Goal: Task Accomplishment & Management: Manage account settings

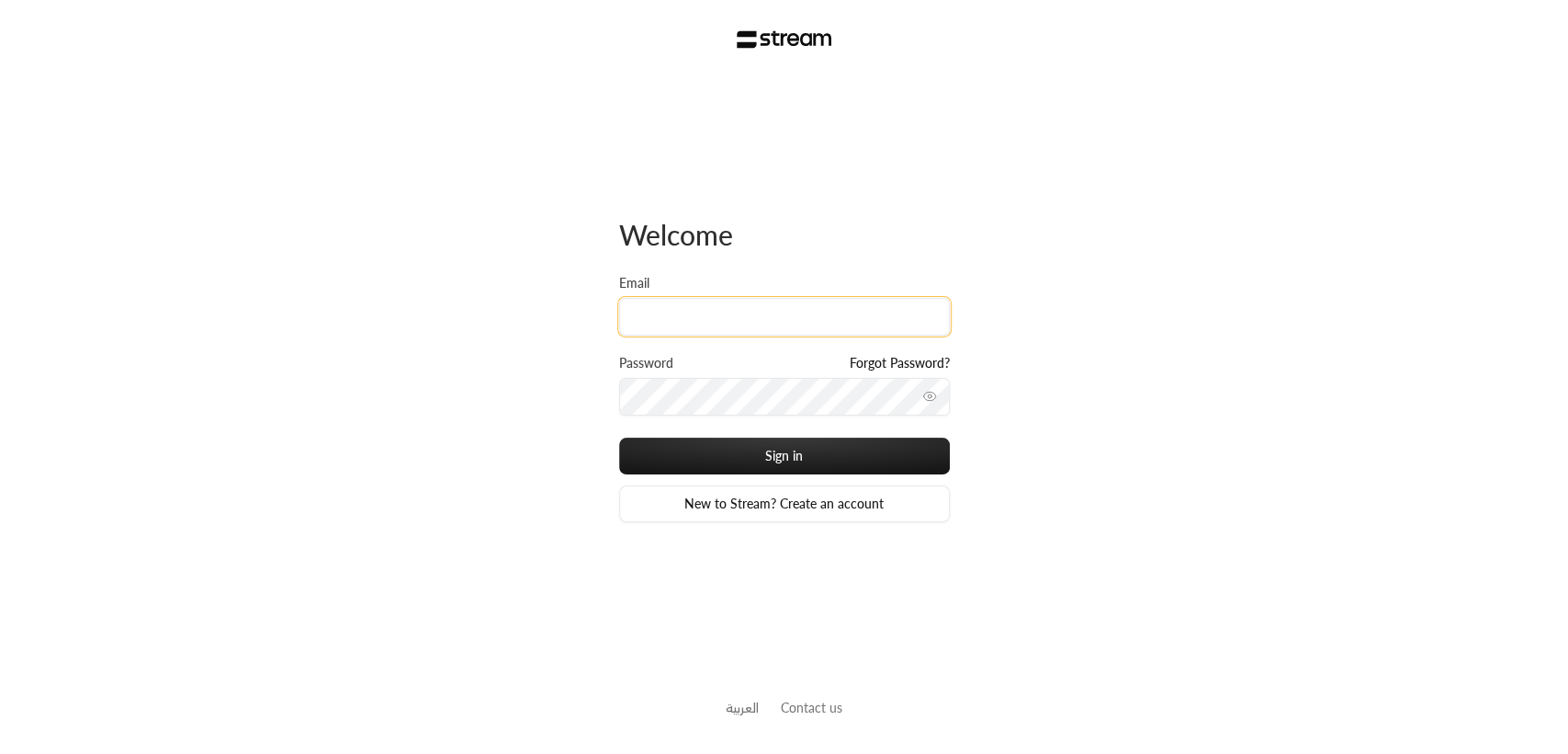
type input "[EMAIL_ADDRESS][DOMAIN_NAME]"
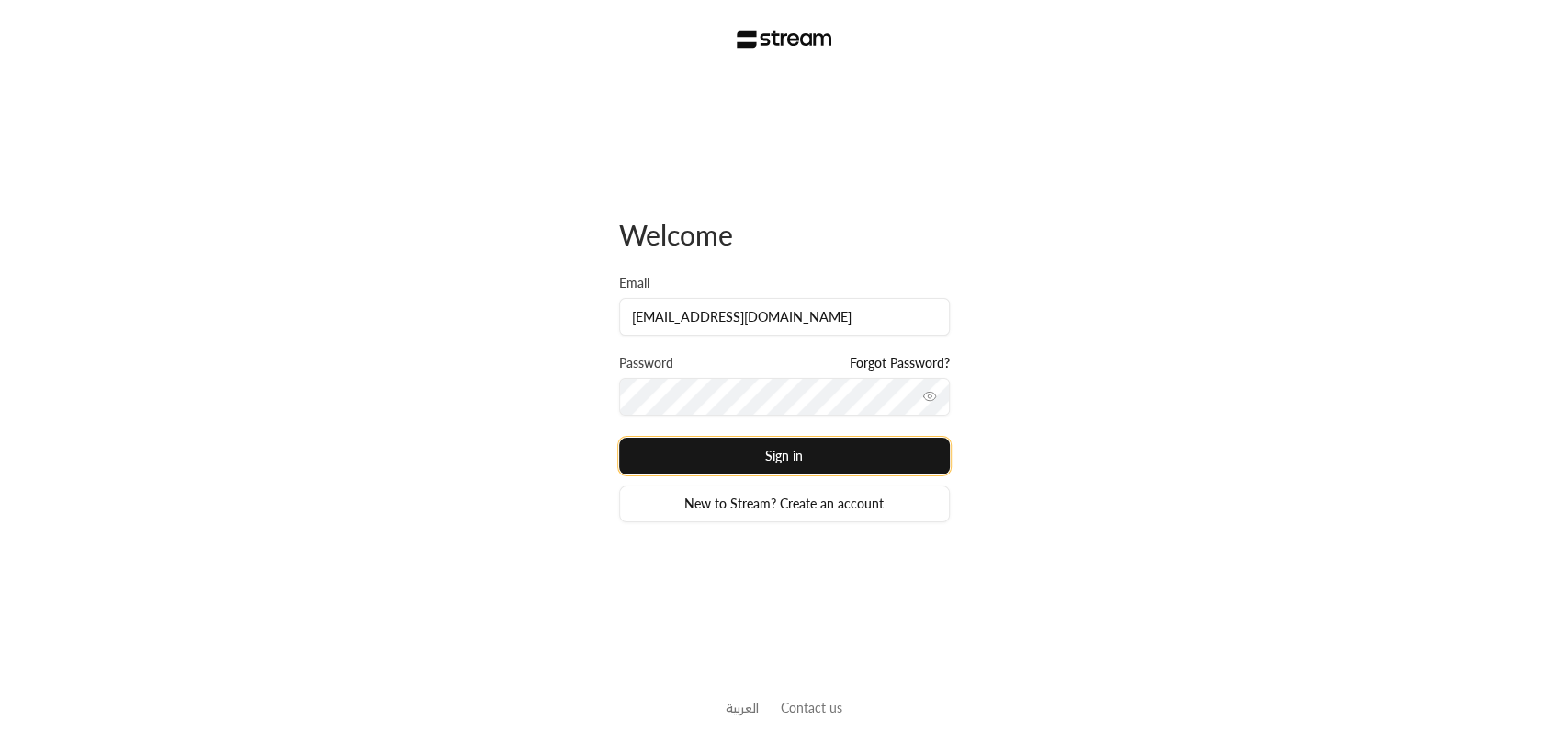
click at [804, 462] on button "Sign in" at bounding box center [784, 456] width 331 height 37
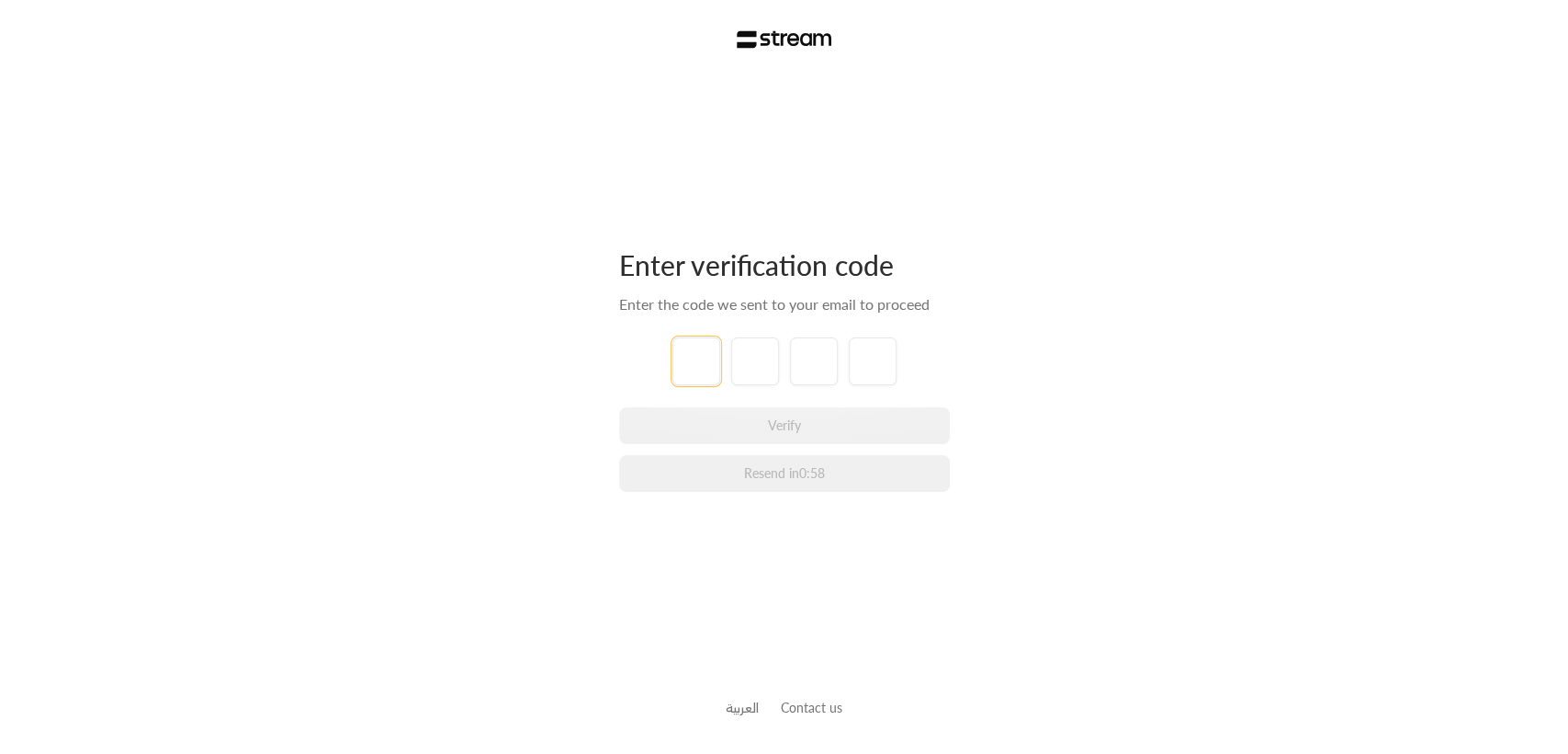
type input "1"
type input "2"
type input "3"
type input "4"
